Goal: Task Accomplishment & Management: Manage account settings

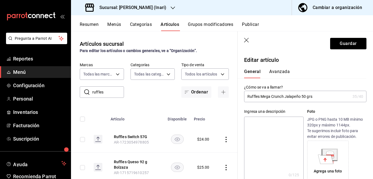
scroll to position [167, 0]
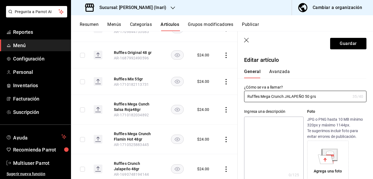
type input "Ruffles Mega Crunch JALAPEÑO 50 grs"
click at [271, 121] on textarea at bounding box center [273, 150] width 59 height 66
paste textarea "Ruffles Mega Crunch JALAPEÑO 50 grs"
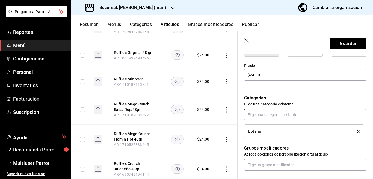
scroll to position [155, 0]
type textarea "Ruffles Mega Crunch JALAPEÑO 50 grs"
click at [355, 130] on li "Botana" at bounding box center [304, 131] width 120 height 14
click at [357, 131] on icon "delete" at bounding box center [358, 131] width 3 height 3
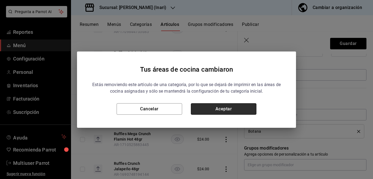
click at [242, 109] on button "Aceptar" at bounding box center [224, 108] width 66 height 11
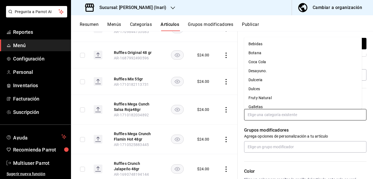
click at [260, 114] on input "text" at bounding box center [305, 114] width 122 height 11
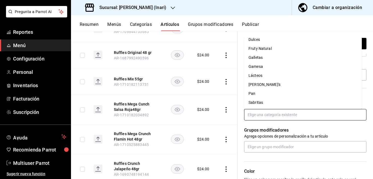
scroll to position [50, 0]
click at [256, 103] on li "Sabritas" at bounding box center [303, 102] width 118 height 9
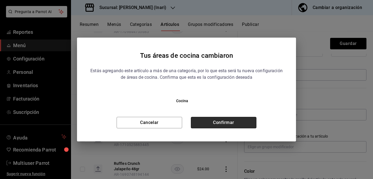
click at [238, 124] on button "Confirmar" at bounding box center [224, 122] width 66 height 11
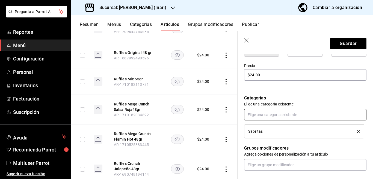
scroll to position [155, 0]
click at [335, 43] on button "Guardar" at bounding box center [348, 43] width 36 height 11
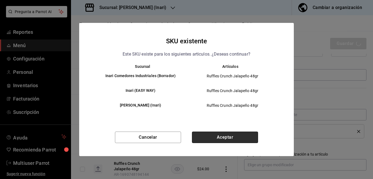
click at [225, 139] on button "Aceptar" at bounding box center [225, 137] width 66 height 11
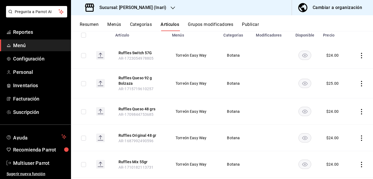
scroll to position [66, 0]
click at [359, 81] on icon "actions" at bounding box center [361, 83] width 5 height 5
click at [342, 118] on span "Eliminar" at bounding box center [340, 118] width 14 height 4
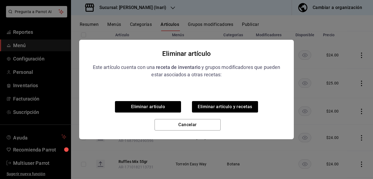
scroll to position [67, 0]
click at [219, 107] on button "Eliminar artículo y recetas" at bounding box center [225, 106] width 66 height 11
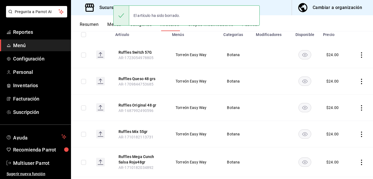
click at [359, 82] on icon "actions" at bounding box center [361, 81] width 5 height 5
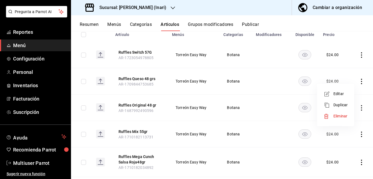
click at [340, 94] on span "Editar" at bounding box center [340, 94] width 14 height 6
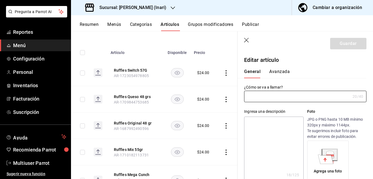
type input "Ruffles Queso 48 grs"
type textarea "Ruffles Queso 48gr"
type textarea "x"
type input "AR-1709844753685"
type textarea "x"
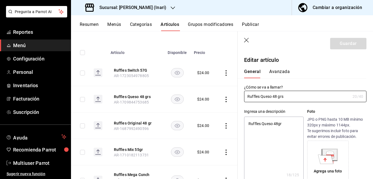
type input "$24.00"
click at [274, 95] on input "Ruffles Queso 48 grs" at bounding box center [297, 96] width 106 height 11
type input "Ruffles QUESO 48 grs"
type textarea "x"
click at [288, 124] on textarea "Ruffles Queso 48gr" at bounding box center [273, 150] width 59 height 66
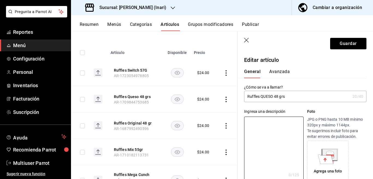
click at [292, 96] on input "Ruffles QUESO 48 grs" at bounding box center [297, 96] width 106 height 11
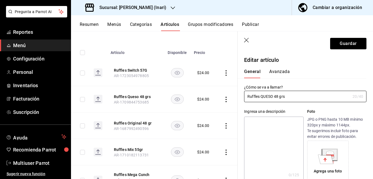
click at [277, 157] on textarea at bounding box center [273, 150] width 59 height 66
paste textarea "Ruffles QUESO 48 grs"
type textarea "Ruffles QUESO 48 grs"
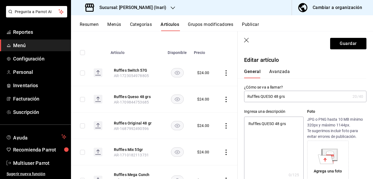
type textarea "x"
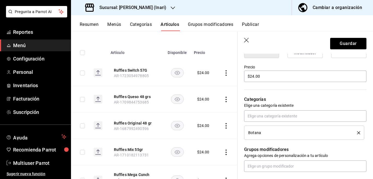
scroll to position [155, 0]
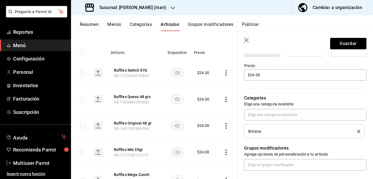
type textarea "Ruffles QUESO 48 grs"
click at [357, 132] on icon "delete" at bounding box center [358, 131] width 3 height 3
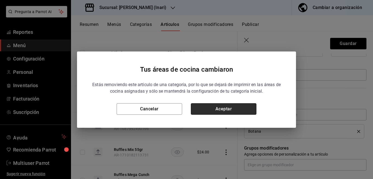
click at [222, 109] on button "Aceptar" at bounding box center [224, 108] width 66 height 11
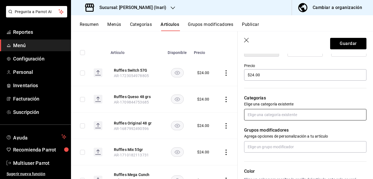
click at [262, 115] on input "text" at bounding box center [305, 114] width 122 height 11
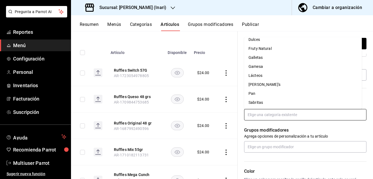
scroll to position [50, 0]
click at [257, 102] on li "Sabritas" at bounding box center [303, 102] width 118 height 9
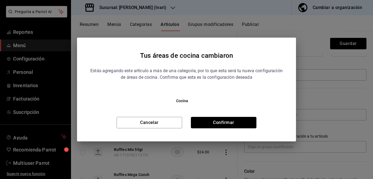
click at [231, 126] on button "Confirmar" at bounding box center [224, 122] width 66 height 11
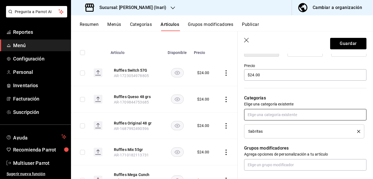
scroll to position [155, 0]
click at [339, 42] on button "Guardar" at bounding box center [348, 43] width 36 height 11
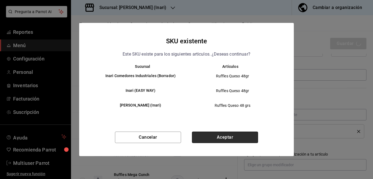
click at [230, 136] on button "Aceptar" at bounding box center [225, 137] width 66 height 11
type textarea "x"
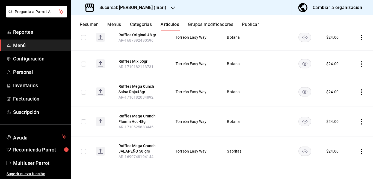
scroll to position [137, 0]
click at [359, 121] on icon "actions" at bounding box center [361, 121] width 5 height 5
click at [341, 156] on span "Eliminar" at bounding box center [340, 156] width 14 height 4
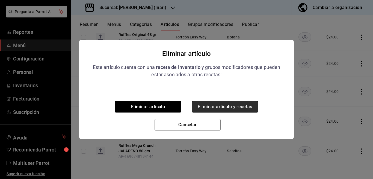
click at [246, 105] on button "Eliminar artículo y recetas" at bounding box center [225, 106] width 66 height 11
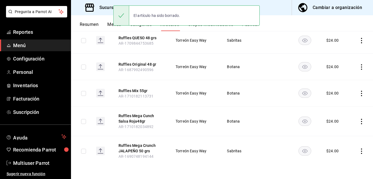
scroll to position [108, 0]
click at [359, 121] on icon "actions" at bounding box center [361, 121] width 5 height 5
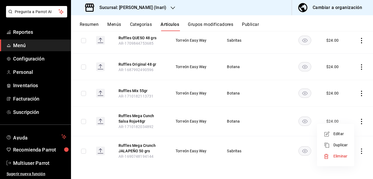
click at [338, 156] on span "Eliminar" at bounding box center [340, 156] width 14 height 4
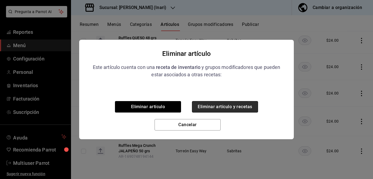
click at [237, 106] on button "Eliminar artículo y recetas" at bounding box center [225, 106] width 66 height 11
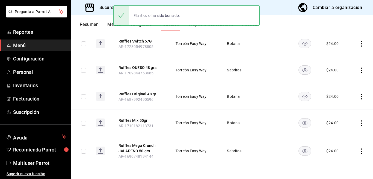
scroll to position [78, 0]
click at [361, 123] on icon "actions" at bounding box center [361, 123] width 1 height 5
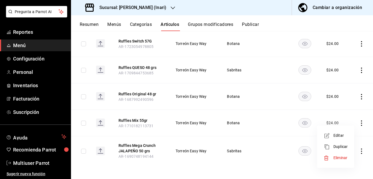
click at [343, 157] on span "Eliminar" at bounding box center [340, 158] width 14 height 4
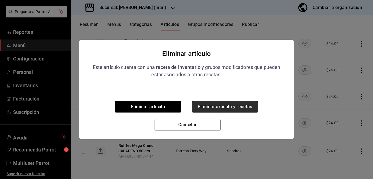
click at [247, 106] on button "Eliminar artículo y recetas" at bounding box center [225, 106] width 66 height 11
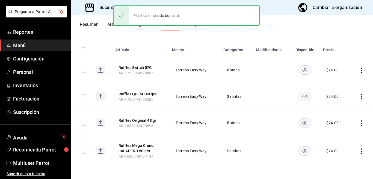
scroll to position [51, 0]
click at [359, 123] on icon "actions" at bounding box center [361, 123] width 5 height 5
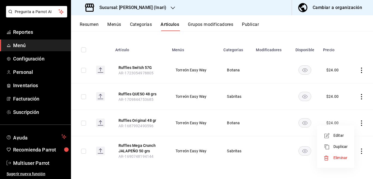
click at [336, 157] on span "Eliminar" at bounding box center [340, 158] width 14 height 4
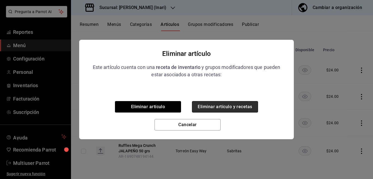
click at [247, 106] on button "Eliminar artículo y recetas" at bounding box center [225, 106] width 66 height 11
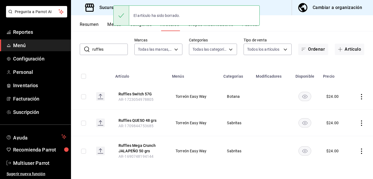
scroll to position [25, 0]
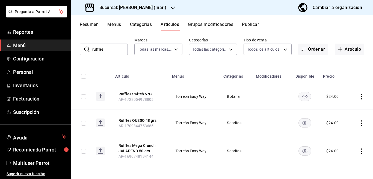
click at [359, 96] on icon "actions" at bounding box center [361, 96] width 5 height 5
click at [341, 131] on span "Eliminar" at bounding box center [340, 131] width 14 height 4
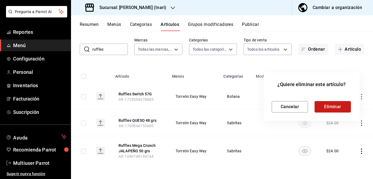
click at [328, 106] on button "Eliminar" at bounding box center [332, 106] width 36 height 11
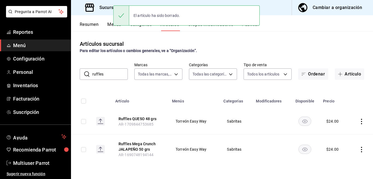
scroll to position [0, 0]
click at [115, 74] on input "ruffles" at bounding box center [109, 74] width 35 height 11
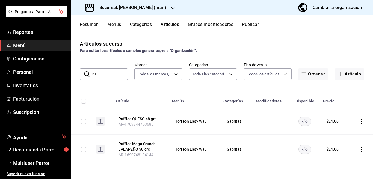
type input "r"
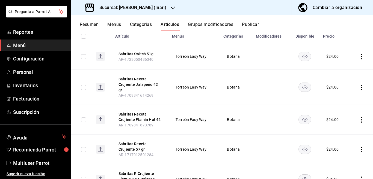
scroll to position [66, 0]
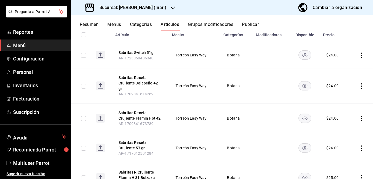
click at [359, 54] on icon "actions" at bounding box center [361, 55] width 5 height 5
click at [338, 90] on span "Eliminar" at bounding box center [340, 90] width 14 height 4
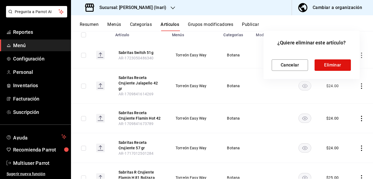
scroll to position [67, 0]
click at [332, 64] on button "Eliminar" at bounding box center [332, 65] width 36 height 11
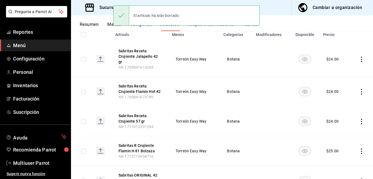
click at [359, 57] on icon "actions" at bounding box center [361, 59] width 5 height 5
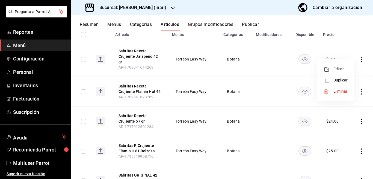
click at [339, 92] on span "Eliminar" at bounding box center [340, 91] width 14 height 4
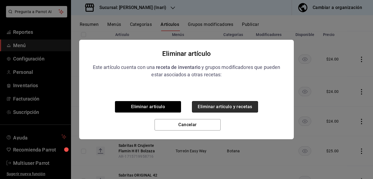
click at [247, 108] on button "Eliminar artículo y recetas" at bounding box center [225, 106] width 66 height 11
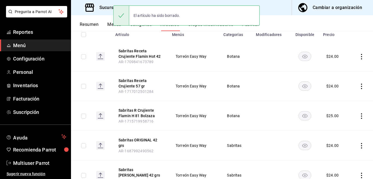
click at [359, 57] on icon "actions" at bounding box center [361, 56] width 5 height 5
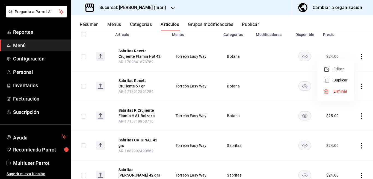
click at [339, 91] on span "Eliminar" at bounding box center [340, 91] width 14 height 4
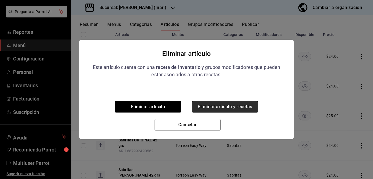
click at [236, 106] on button "Eliminar artículo y recetas" at bounding box center [225, 106] width 66 height 11
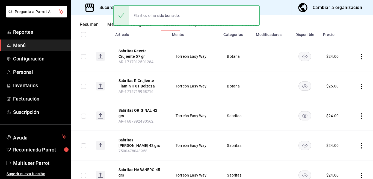
click at [359, 55] on icon "actions" at bounding box center [361, 56] width 5 height 5
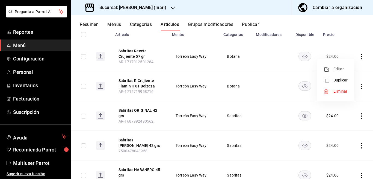
click at [337, 92] on span "Eliminar" at bounding box center [340, 91] width 14 height 4
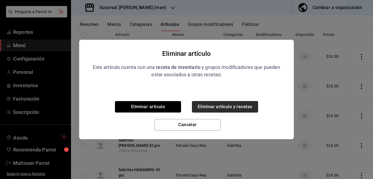
click at [240, 104] on button "Eliminar artículo y recetas" at bounding box center [225, 106] width 66 height 11
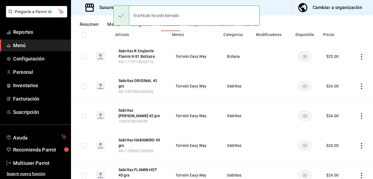
click at [359, 57] on icon "actions" at bounding box center [361, 56] width 5 height 5
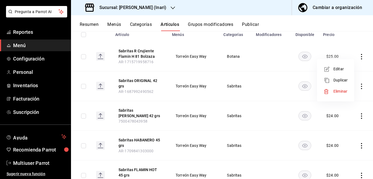
click at [335, 91] on span "Eliminar" at bounding box center [340, 91] width 14 height 4
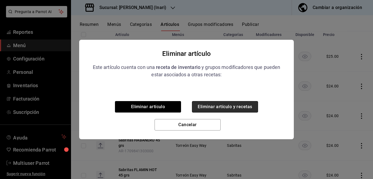
click at [245, 105] on button "Eliminar artículo y recetas" at bounding box center [225, 106] width 66 height 11
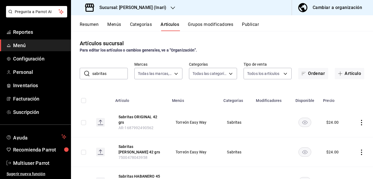
scroll to position [0, 0]
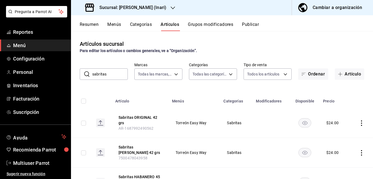
click at [115, 76] on input "sabritas" at bounding box center [109, 74] width 35 height 11
type input "s"
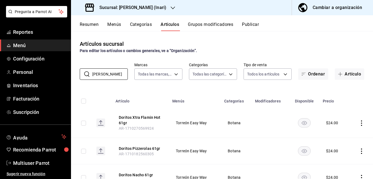
type input "[PERSON_NAME]"
click at [238, 87] on div "Artículos sucursal Para editar los artículos o cambios generales, ve a “Organiz…" at bounding box center [222, 105] width 302 height 148
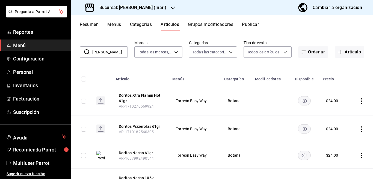
scroll to position [44, 0]
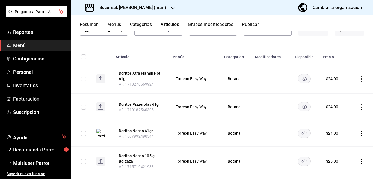
click at [361, 107] on icon "actions" at bounding box center [361, 107] width 1 height 5
click at [337, 119] on span "Editar" at bounding box center [340, 120] width 14 height 6
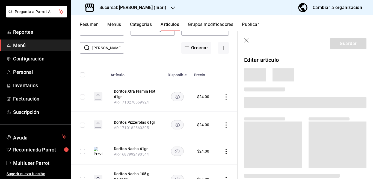
scroll to position [44, 0]
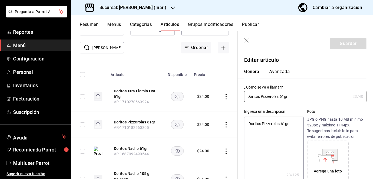
type textarea "x"
type input "$24.00"
type input "Doritos Pizzerolas 58gr"
type textarea "x"
type input "Doritos Pizzerolas 58 gr"
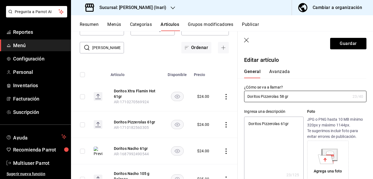
type textarea "x"
type input "Doritos Pizzerolas 58 grs"
type textarea "x"
type input "Doritos PIZZEROLAS 58 grs"
type textarea "x"
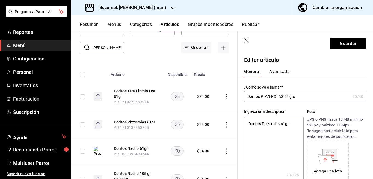
click at [291, 124] on textarea "Doritos Pizzerolas 61gr" at bounding box center [273, 150] width 59 height 66
click at [300, 94] on input "Doritos PIZZEROLAS 58 grs" at bounding box center [297, 96] width 106 height 11
click at [264, 154] on textarea at bounding box center [273, 150] width 59 height 66
paste textarea "Doritos PIZZEROLAS 58 grs"
type textarea "Doritos PIZZEROLAS 58 grs"
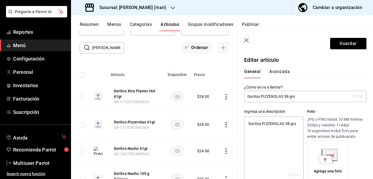
type textarea "x"
type textarea "Doritos PIZZEROLAS 58 grs"
click at [337, 42] on button "Guardar" at bounding box center [348, 43] width 36 height 11
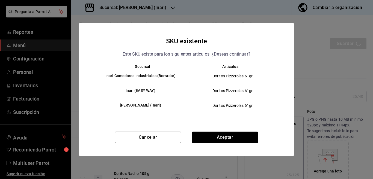
click at [221, 138] on button "Aceptar" at bounding box center [225, 137] width 66 height 11
type textarea "x"
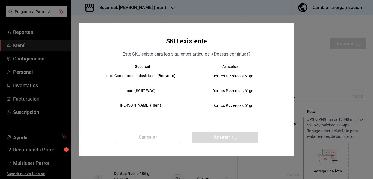
type textarea "x"
type input "AR-1756273687053"
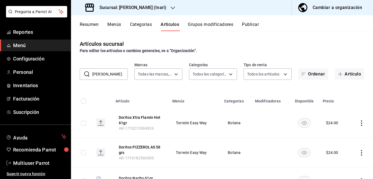
click at [359, 154] on icon "actions" at bounding box center [361, 152] width 5 height 5
click at [337, 142] on span "Editar" at bounding box center [340, 143] width 14 height 6
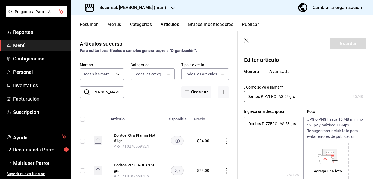
type textarea "x"
type input "$24.00"
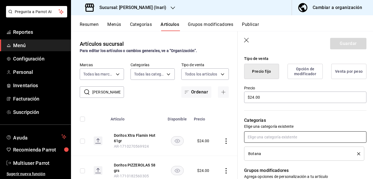
scroll to position [133, 0]
click at [357, 153] on icon "delete" at bounding box center [358, 154] width 3 height 3
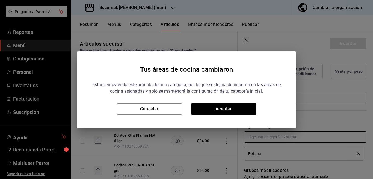
drag, startPoint x: 240, startPoint y: 106, endPoint x: 265, endPoint y: 135, distance: 37.9
click at [240, 106] on button "Aceptar" at bounding box center [224, 108] width 66 height 11
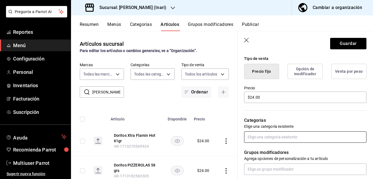
click at [267, 136] on input "text" at bounding box center [305, 137] width 122 height 11
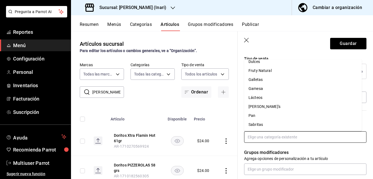
scroll to position [50, 0]
click at [256, 125] on li "Sabritas" at bounding box center [303, 124] width 118 height 9
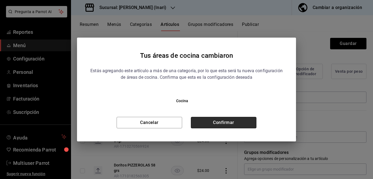
click at [244, 121] on button "Confirmar" at bounding box center [224, 122] width 66 height 11
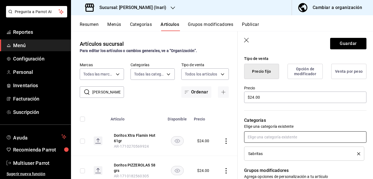
scroll to position [133, 0]
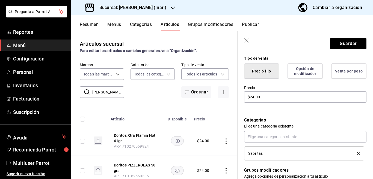
click at [346, 41] on button "Guardar" at bounding box center [348, 43] width 36 height 11
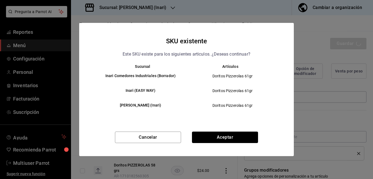
click at [227, 137] on button "Aceptar" at bounding box center [225, 137] width 66 height 11
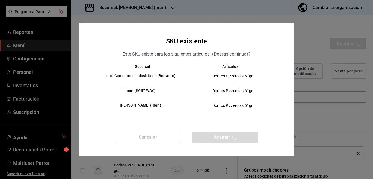
type textarea "x"
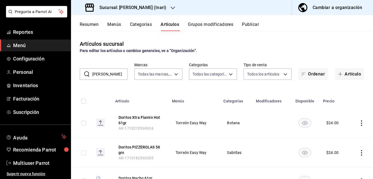
click at [110, 75] on input "[PERSON_NAME]" at bounding box center [109, 74] width 35 height 11
type input "D"
